Goal: Entertainment & Leisure: Consume media (video, audio)

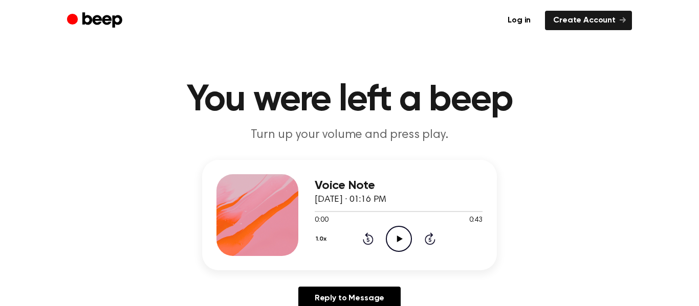
click at [398, 229] on icon "Play Audio" at bounding box center [399, 239] width 26 height 26
click at [398, 229] on icon "Pause Audio" at bounding box center [399, 239] width 26 height 26
click at [398, 229] on icon "Play Audio" at bounding box center [399, 239] width 26 height 26
click at [369, 235] on icon at bounding box center [368, 239] width 11 height 12
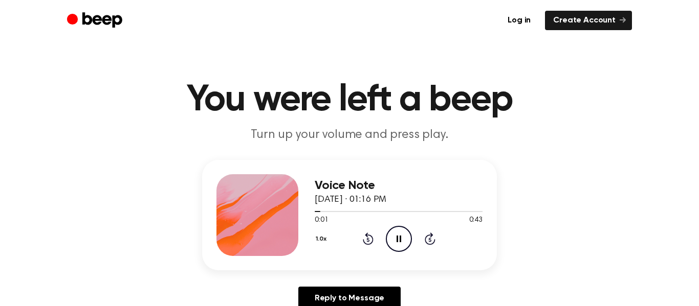
click at [395, 233] on icon "Pause Audio" at bounding box center [399, 239] width 26 height 26
click at [395, 233] on icon "Play Audio" at bounding box center [399, 239] width 26 height 26
click at [395, 233] on icon "Pause Audio" at bounding box center [399, 239] width 26 height 26
